Goal: Information Seeking & Learning: Learn about a topic

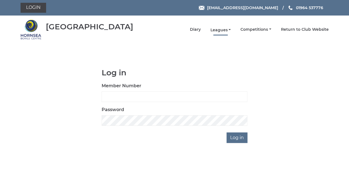
click at [224, 29] on link "Leagues" at bounding box center [220, 29] width 21 height 5
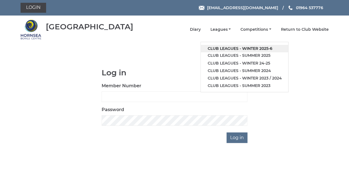
click at [219, 49] on link "Club leagues - Winter 2025-6" at bounding box center [244, 48] width 87 height 7
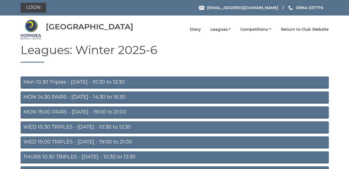
click at [72, 128] on link "WED 10.30 TRIPLES - Wednesday - 10:30 to 12:30" at bounding box center [175, 127] width 308 height 12
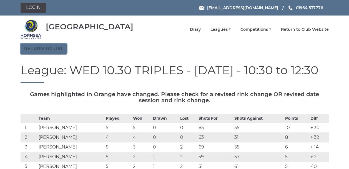
click at [47, 47] on link "Return to list" at bounding box center [44, 49] width 46 height 11
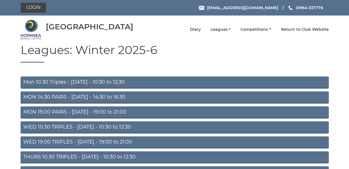
click at [63, 143] on link "WED 19.00 TRIPLES - Wednesday - 19:00 to 21:00" at bounding box center [175, 142] width 308 height 12
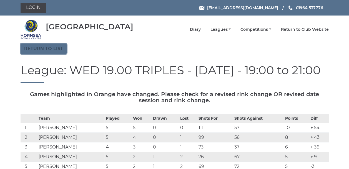
click at [50, 52] on link "Return to list" at bounding box center [44, 49] width 46 height 11
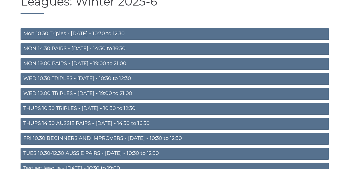
scroll to position [80, 0]
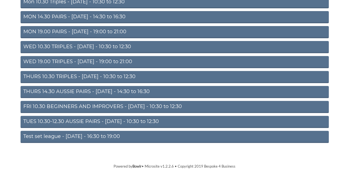
click at [58, 121] on link "TUES 10.30-12.30 AUSSIE PAIRS - [DATE] - 10:30 to 12:30" at bounding box center [175, 122] width 308 height 12
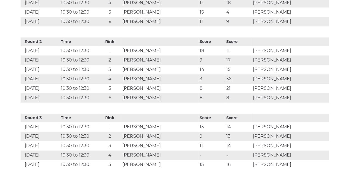
scroll to position [333, 0]
